Goal: Navigation & Orientation: Locate item on page

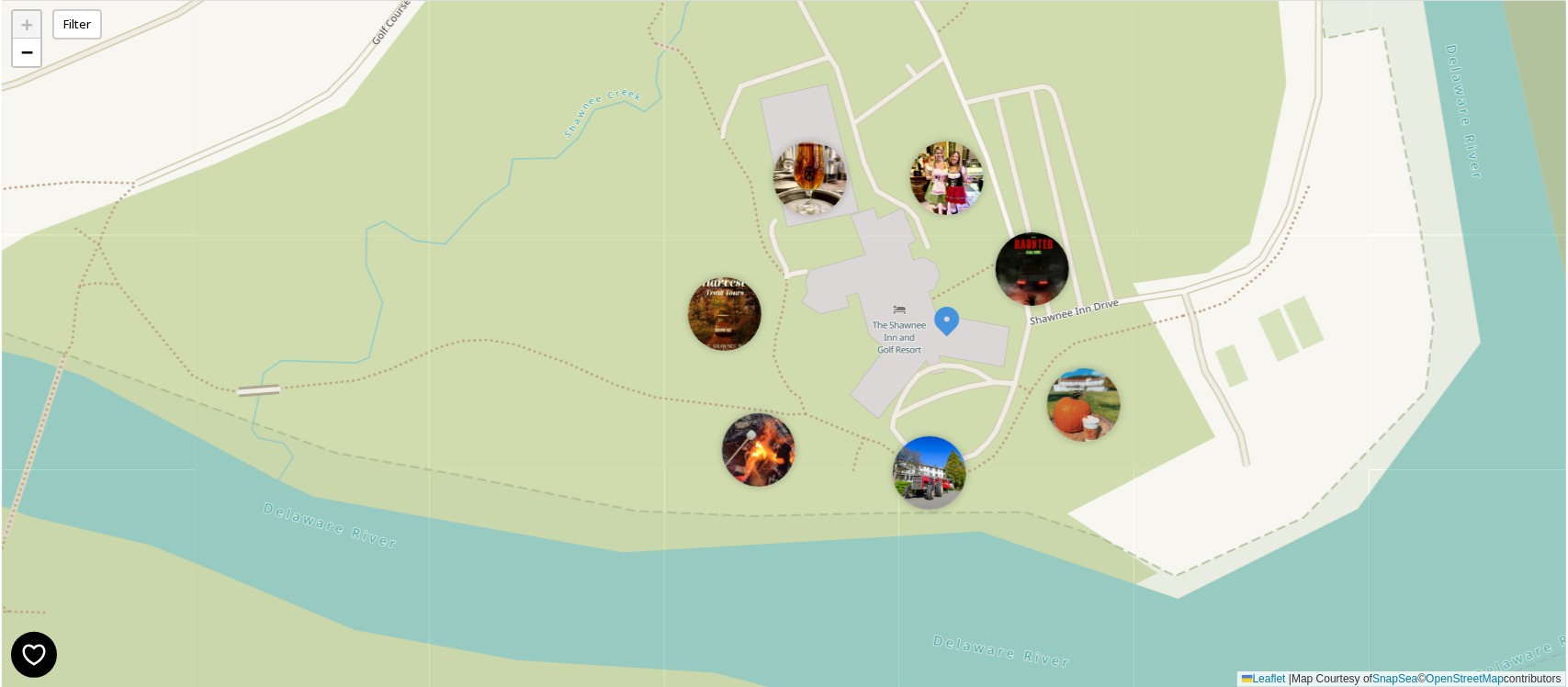
drag, startPoint x: 414, startPoint y: 425, endPoint x: 474, endPoint y: 237, distance: 197.3
click at [474, 237] on div "+ − Leaflet | Map Courtesy of SnapSea © OpenStreetMap contributors" at bounding box center [784, 344] width 1564 height 687
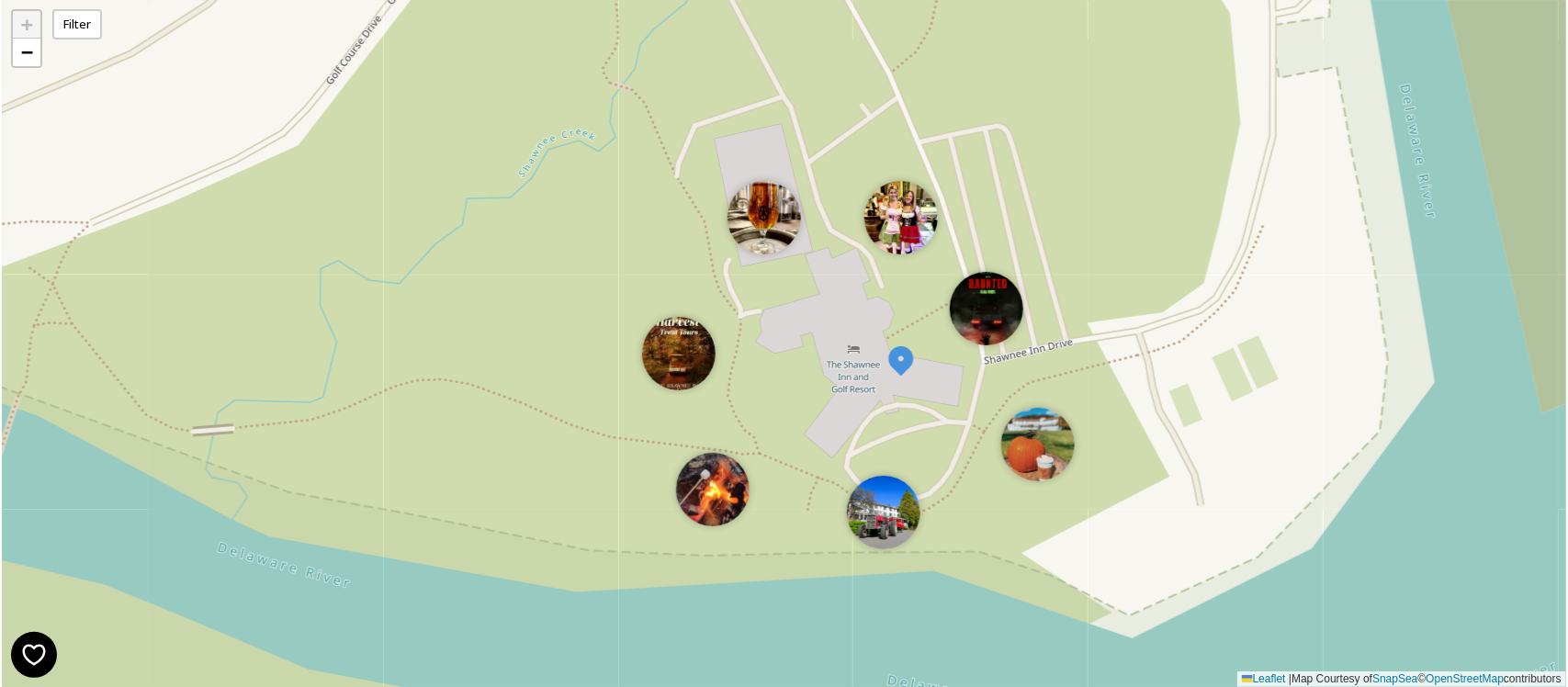
drag, startPoint x: 556, startPoint y: 390, endPoint x: 578, endPoint y: 219, distance: 172.4
click at [578, 219] on div "+ − Leaflet | Map Courtesy of SnapSea © OpenStreetMap contributors" at bounding box center [784, 344] width 1564 height 687
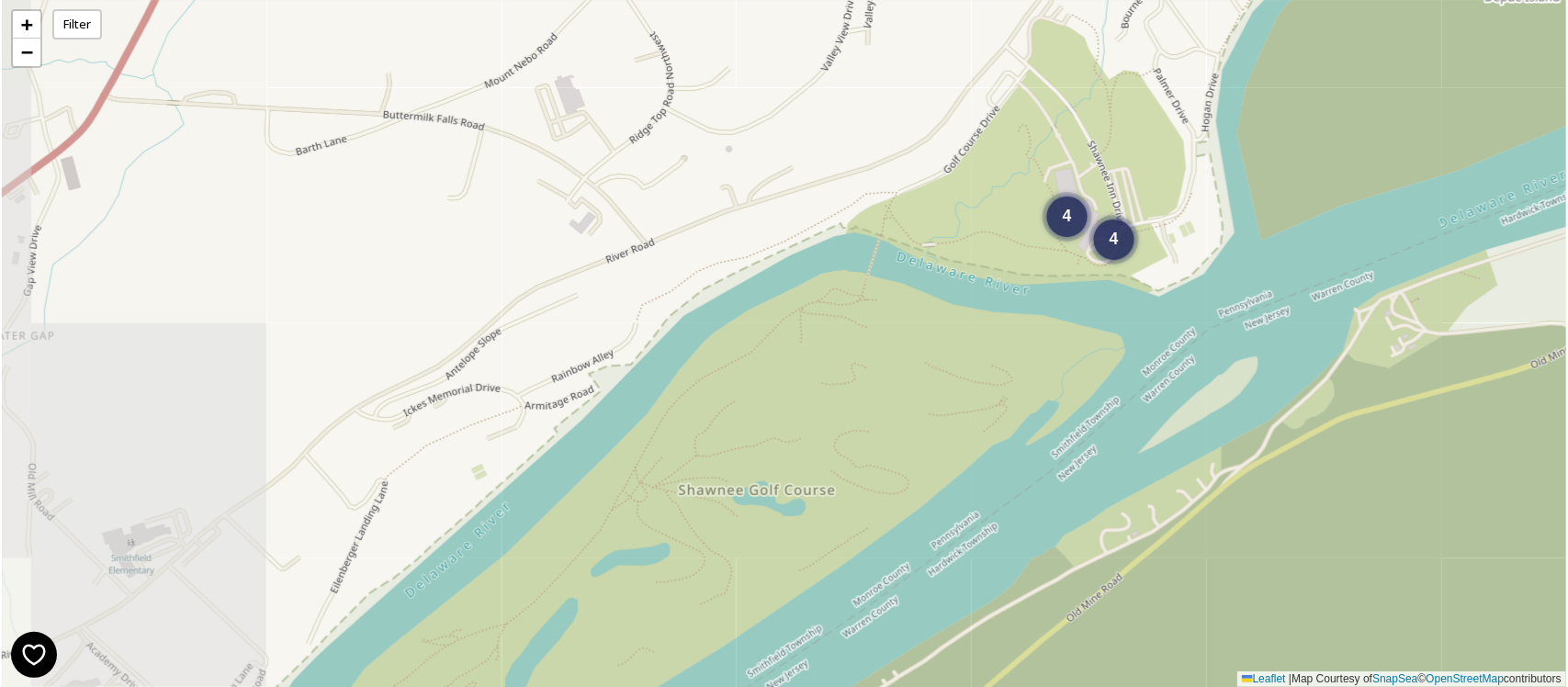
drag, startPoint x: 439, startPoint y: 248, endPoint x: 878, endPoint y: 227, distance: 439.5
click at [878, 227] on div "4 4 + − Leaflet | Map Courtesy of SnapSea © OpenStreetMap contributors" at bounding box center [784, 344] width 1564 height 687
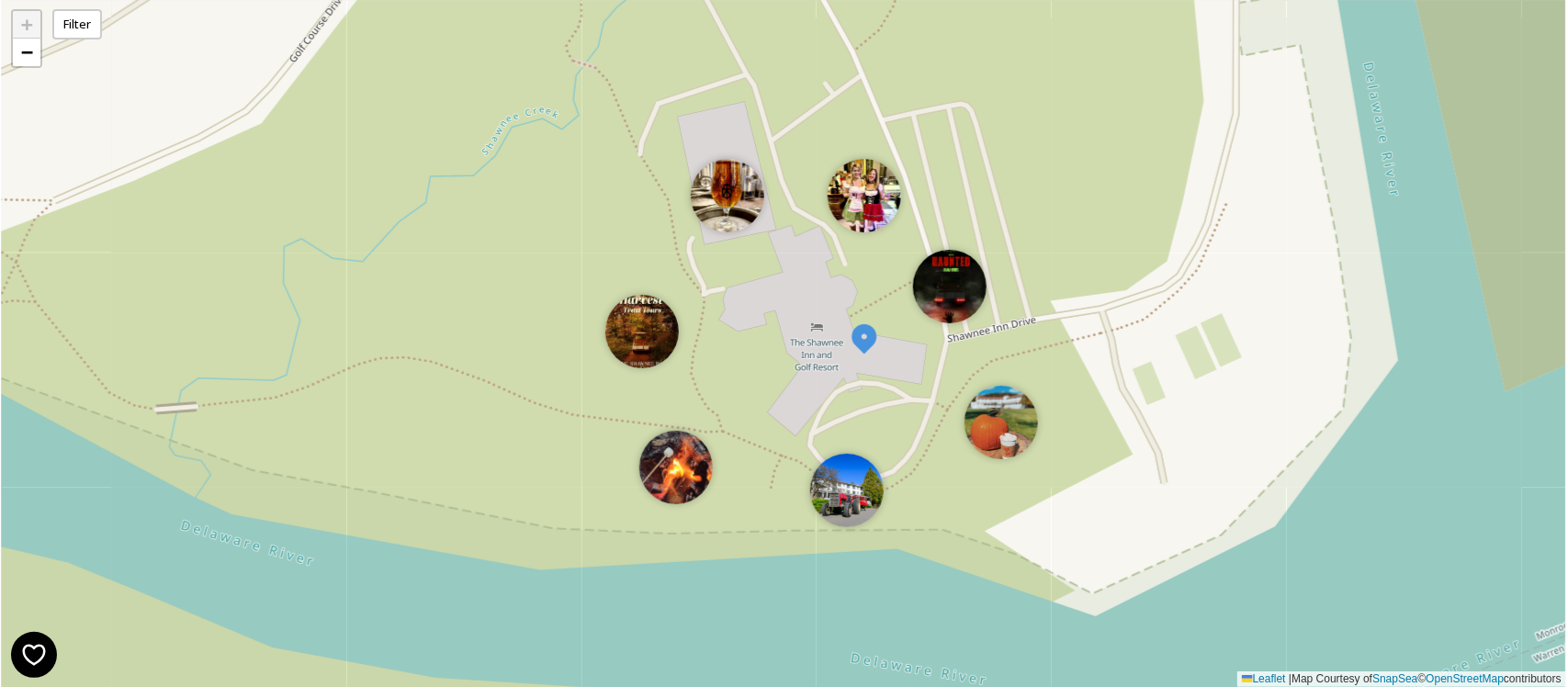
drag, startPoint x: 828, startPoint y: 563, endPoint x: 806, endPoint y: 391, distance: 173.4
click at [806, 391] on div "+ − Leaflet | Map Courtesy of SnapSea © OpenStreetMap contributors" at bounding box center [784, 344] width 1564 height 687
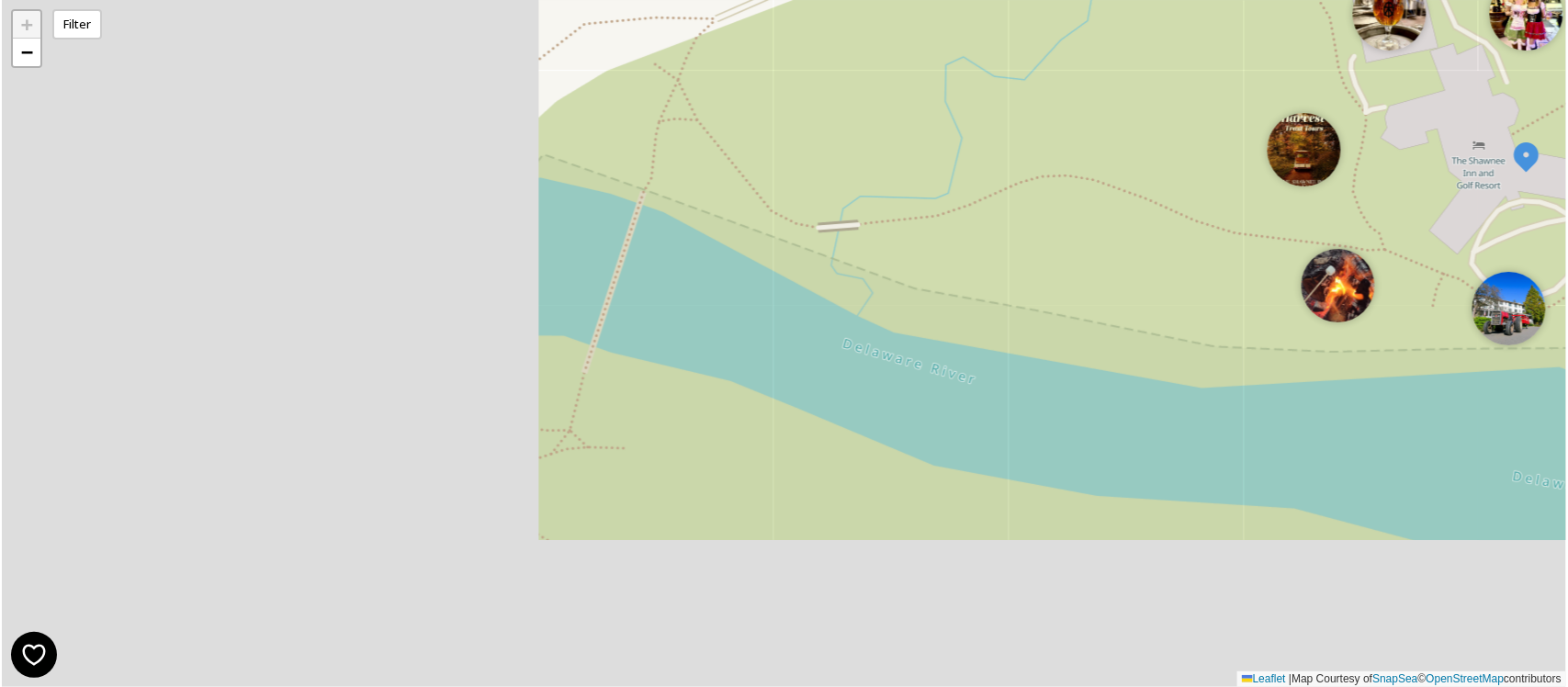
drag, startPoint x: 438, startPoint y: 524, endPoint x: 1567, endPoint y: 244, distance: 1163.2
click at [1567, 244] on div "+ − Leaflet | Map Courtesy of SnapSea © OpenStreetMap contributors Filter" at bounding box center [784, 344] width 1568 height 687
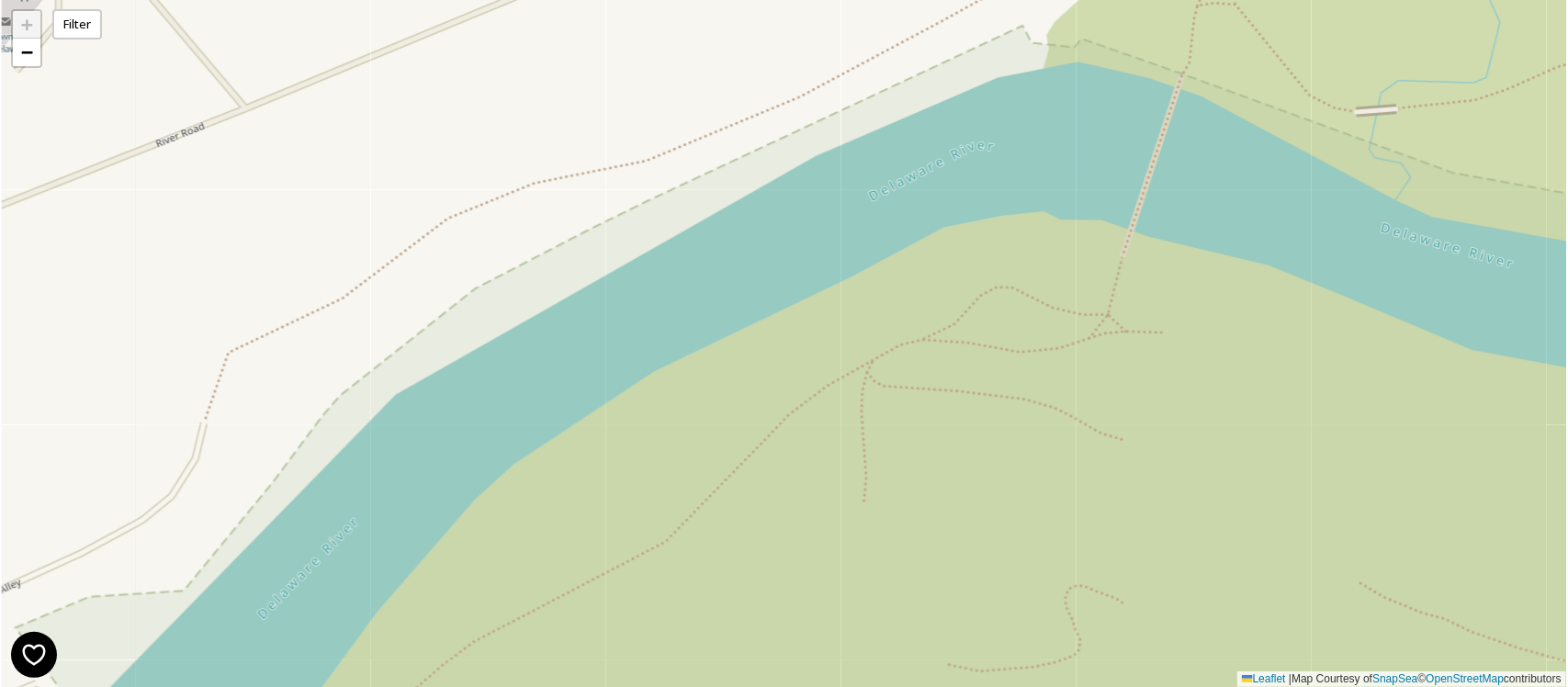
drag, startPoint x: 767, startPoint y: 554, endPoint x: 1485, endPoint y: 258, distance: 776.6
click at [1485, 258] on div "+ − Leaflet | Map Courtesy of SnapSea © OpenStreetMap contributors" at bounding box center [784, 344] width 1564 height 687
